Goal: Transaction & Acquisition: Purchase product/service

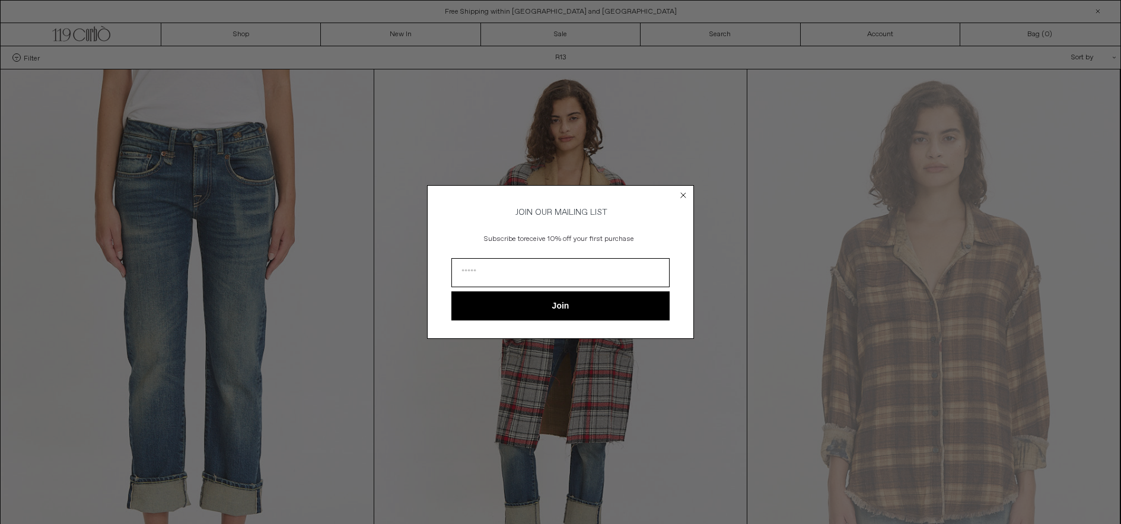
click at [685, 190] on circle "Close dialog" at bounding box center [683, 195] width 11 height 11
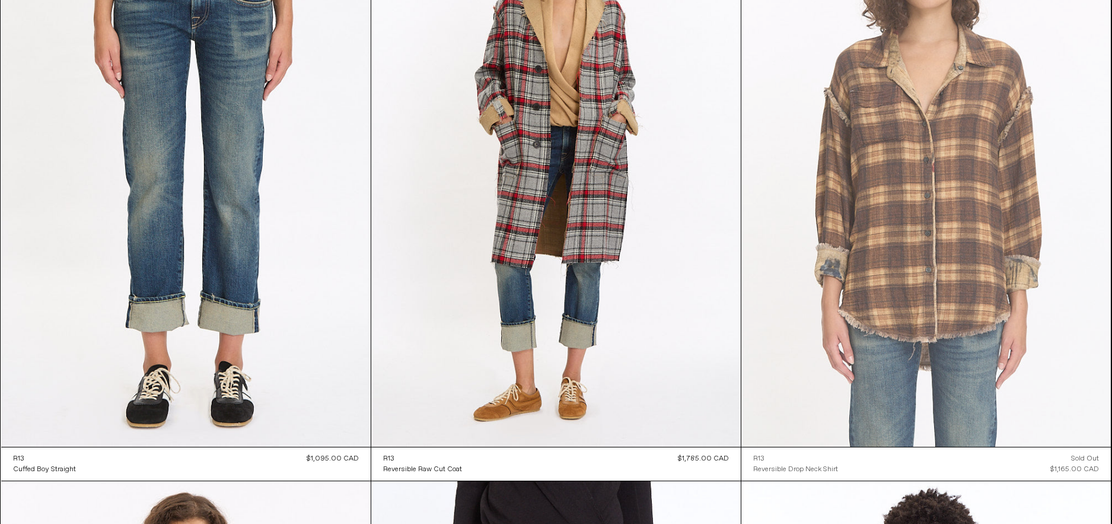
scroll to position [178, 0]
click at [923, 117] on at bounding box center [926, 168] width 370 height 555
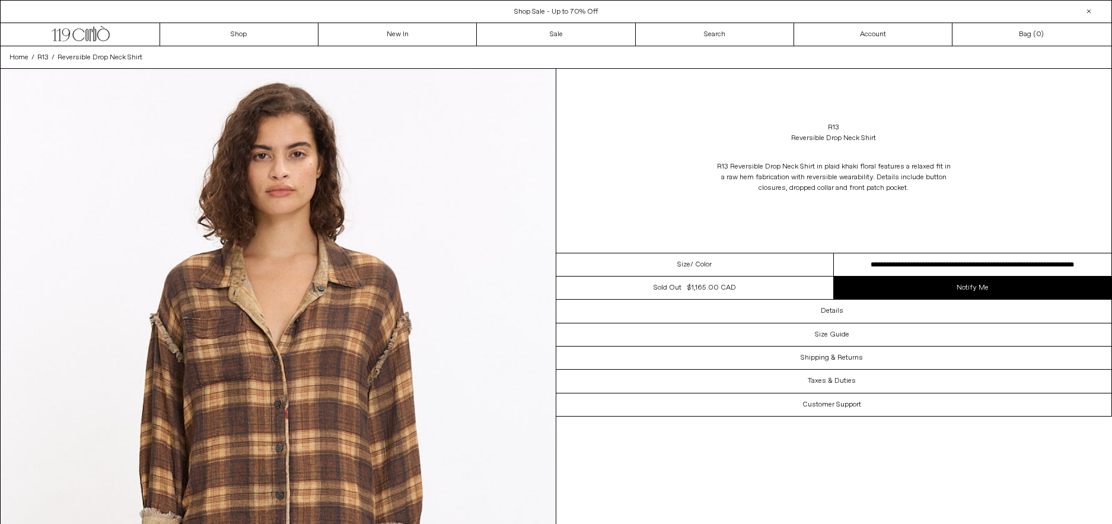
click at [278, 355] on img at bounding box center [278, 415] width 555 height 693
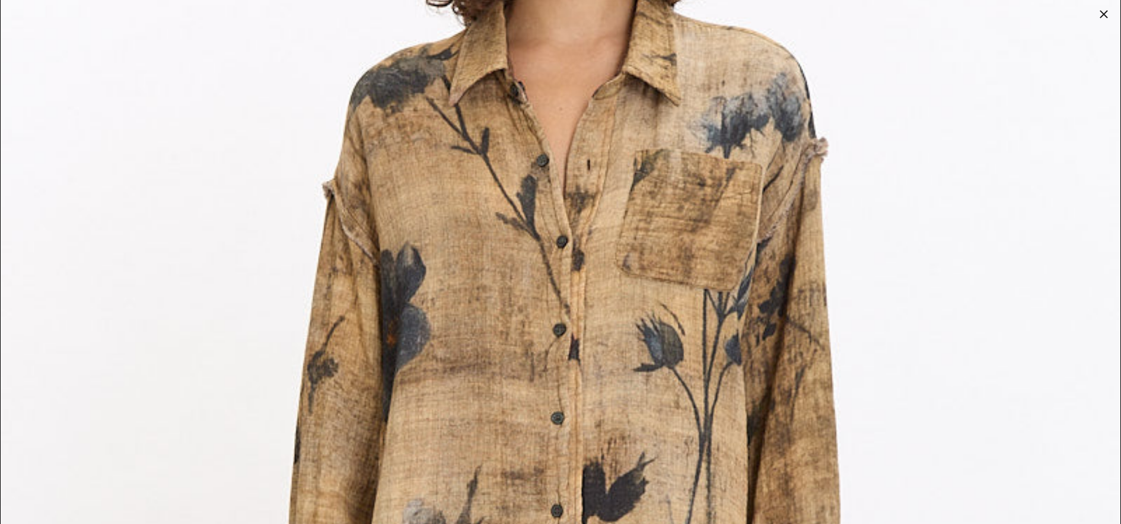
scroll to position [1780, 0]
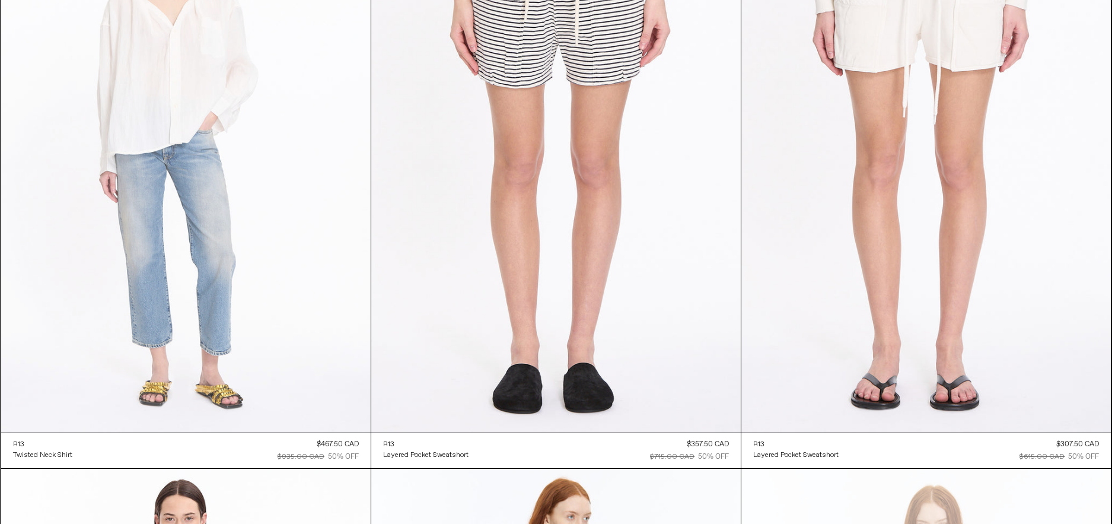
scroll to position [3137, 0]
